Goal: Check status

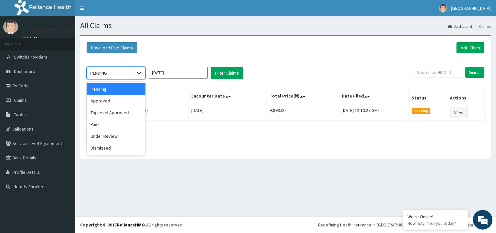
click at [138, 73] on icon at bounding box center [139, 73] width 7 height 7
click at [129, 109] on div "Top level Approved" at bounding box center [116, 113] width 59 height 12
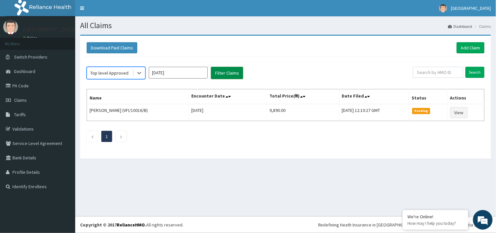
click at [218, 74] on button "Filter Claims" at bounding box center [227, 73] width 32 height 12
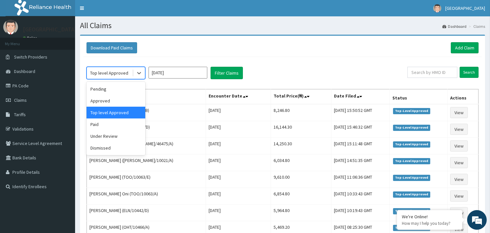
click at [133, 70] on span at bounding box center [133, 73] width 0 height 7
click at [119, 133] on div "Under Review" at bounding box center [116, 136] width 59 height 12
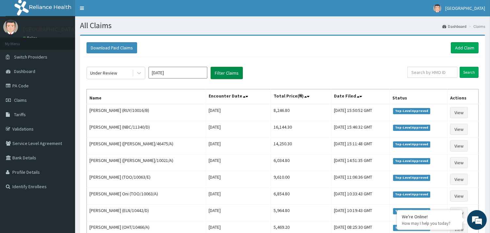
click at [214, 73] on button "Filter Claims" at bounding box center [227, 73] width 32 height 12
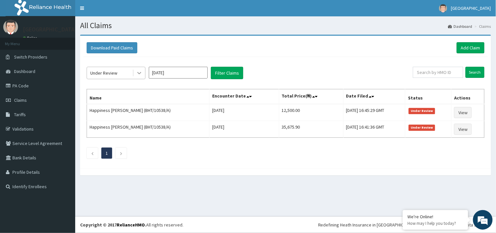
click at [140, 74] on icon at bounding box center [139, 73] width 7 height 7
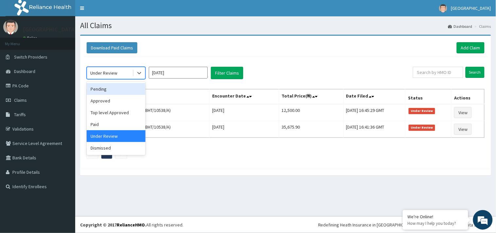
click at [126, 90] on div "Pending" at bounding box center [116, 89] width 59 height 12
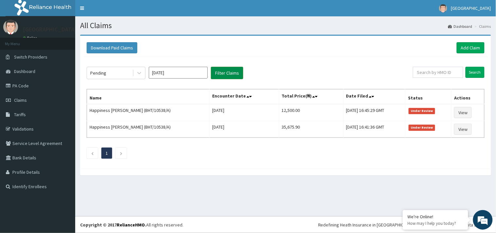
click at [231, 70] on button "Filter Claims" at bounding box center [227, 73] width 32 height 12
